Goal: Transaction & Acquisition: Download file/media

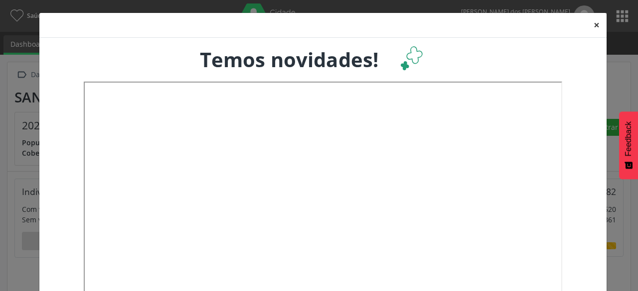
click at [588, 28] on button "×" at bounding box center [596, 25] width 20 height 24
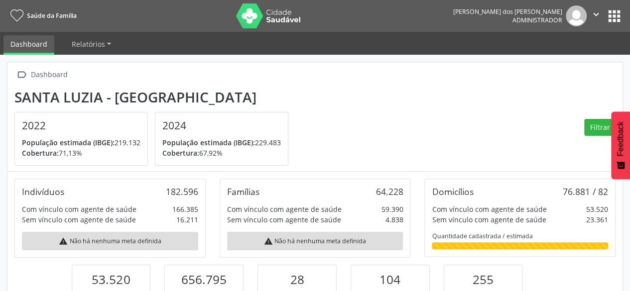
click at [605, 19] on button "" at bounding box center [596, 15] width 19 height 21
click at [615, 20] on button "apps" at bounding box center [614, 15] width 17 height 17
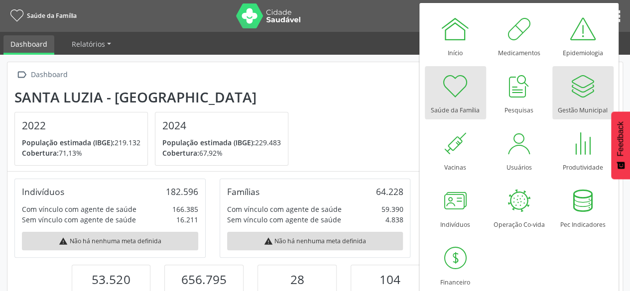
click at [576, 84] on div at bounding box center [583, 86] width 30 height 30
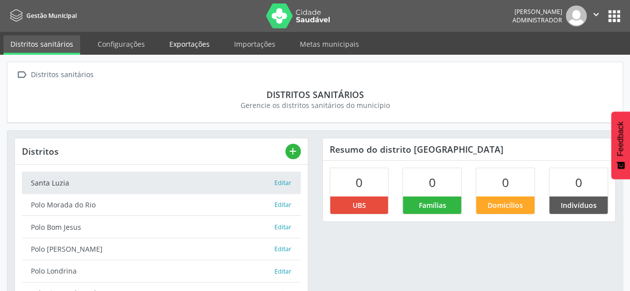
click at [187, 46] on link "Exportações" at bounding box center [189, 43] width 54 height 17
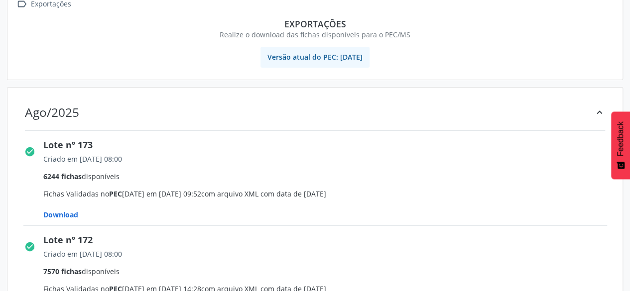
scroll to position [149, 0]
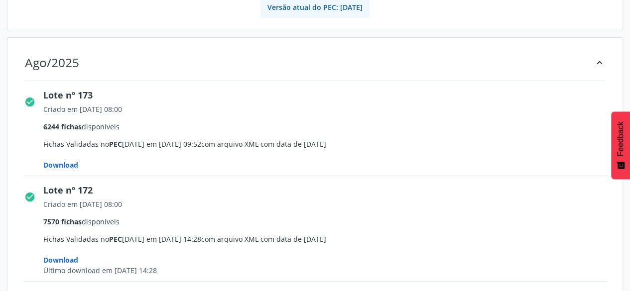
click at [68, 162] on span "Download" at bounding box center [60, 164] width 35 height 9
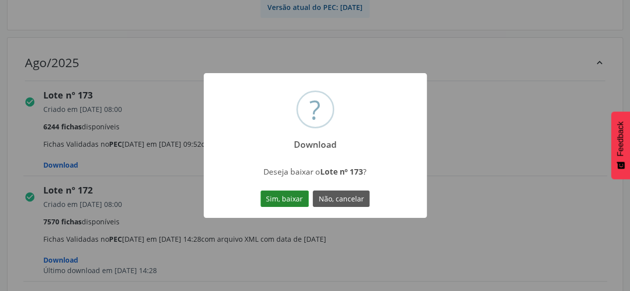
click at [269, 195] on button "Sim, baixar" at bounding box center [285, 199] width 48 height 17
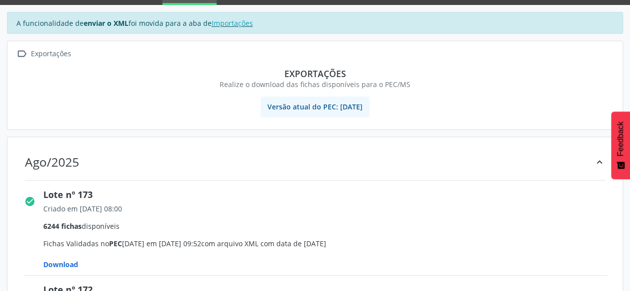
scroll to position [0, 0]
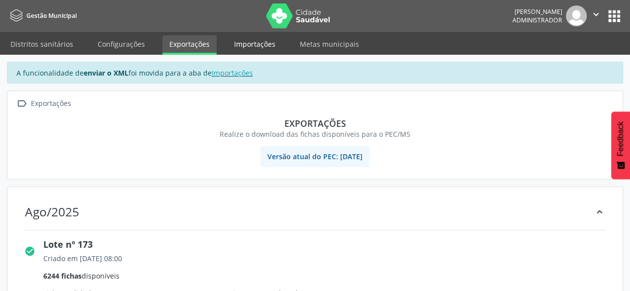
click at [258, 44] on link "Importações" at bounding box center [254, 43] width 55 height 17
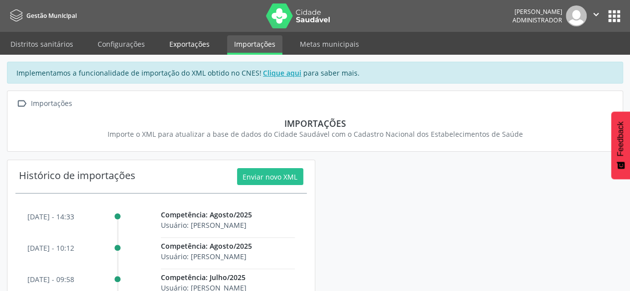
click at [182, 46] on link "Exportações" at bounding box center [189, 43] width 54 height 17
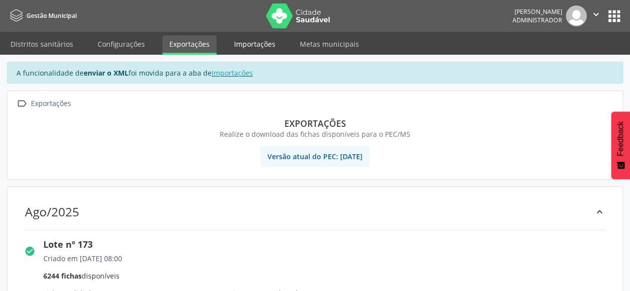
click at [240, 44] on link "Importações" at bounding box center [254, 43] width 55 height 17
